Goal: Information Seeking & Learning: Learn about a topic

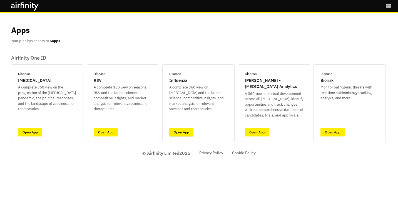
click at [183, 132] on link "Open App" at bounding box center [181, 132] width 24 height 9
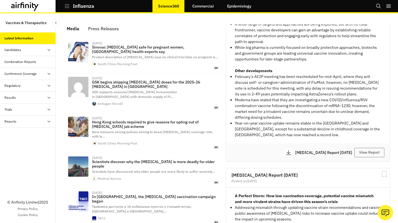
scroll to position [1038, 0]
click at [355, 152] on button "View Report" at bounding box center [369, 152] width 30 height 9
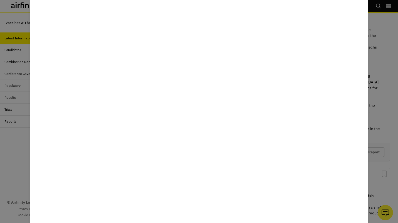
click at [373, 73] on div at bounding box center [199, 111] width 398 height 223
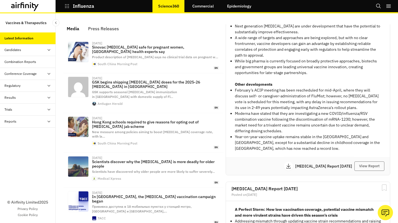
scroll to position [1024, 0]
click at [287, 167] on icon "grid" at bounding box center [289, 166] width 4 height 5
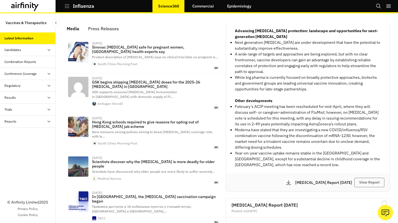
scroll to position [1008, 0]
click at [361, 182] on button "View Report" at bounding box center [369, 182] width 30 height 9
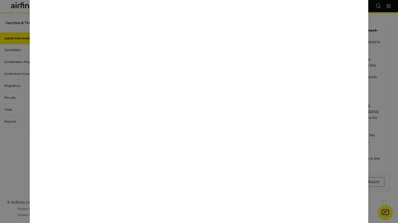
click at [374, 123] on div at bounding box center [199, 111] width 398 height 223
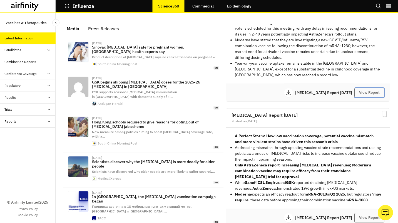
scroll to position [1177, 0]
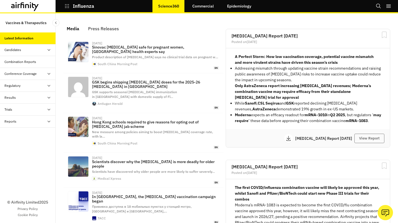
click at [287, 141] on icon "grid" at bounding box center [289, 138] width 4 height 5
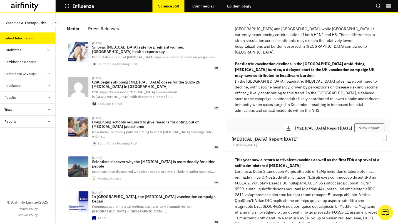
scroll to position [1477, 0]
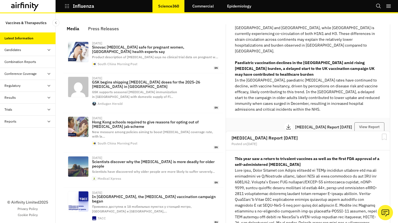
click at [287, 125] on icon "grid" at bounding box center [289, 127] width 4 height 5
